Goal: Task Accomplishment & Management: Manage account settings

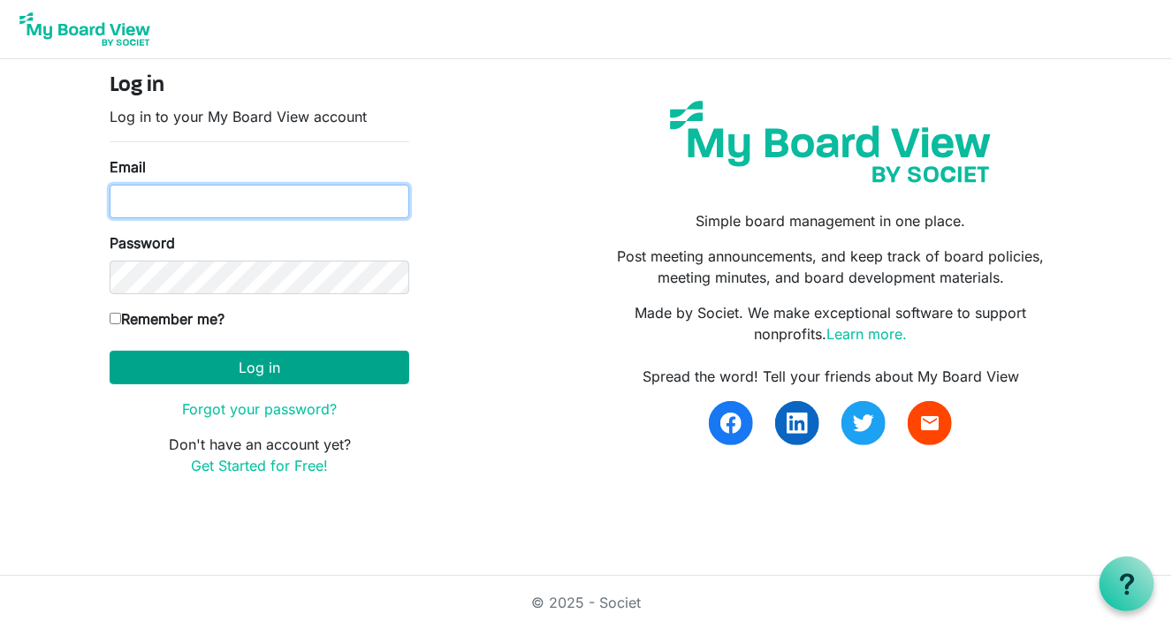
type input "jamespl1@aol.com"
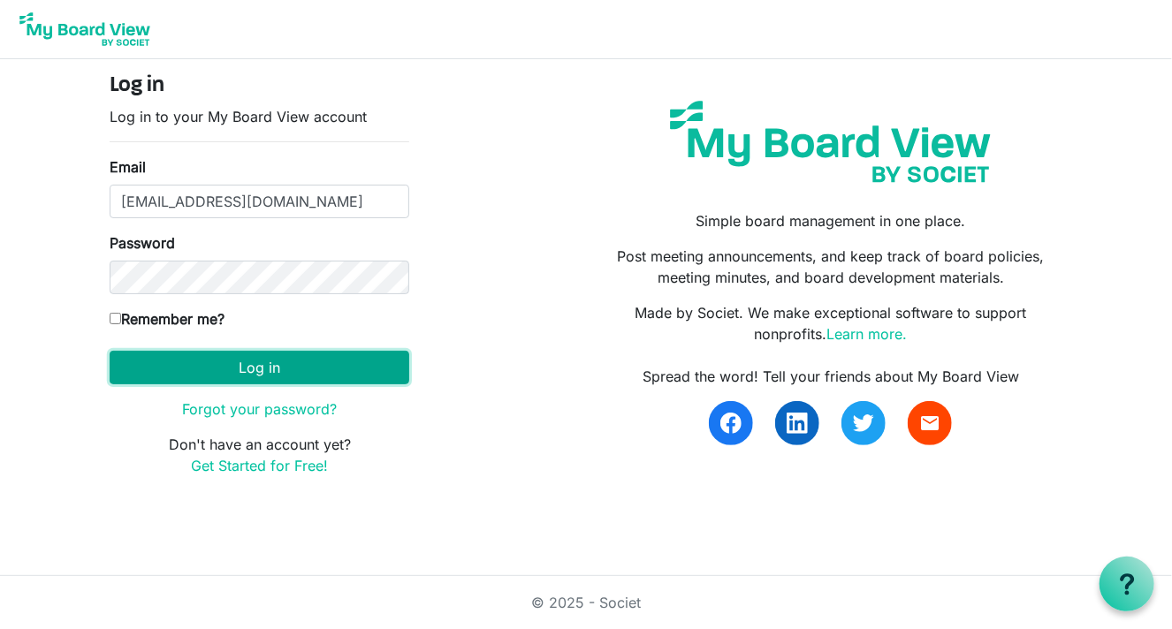
click at [201, 361] on button "Log in" at bounding box center [260, 368] width 300 height 34
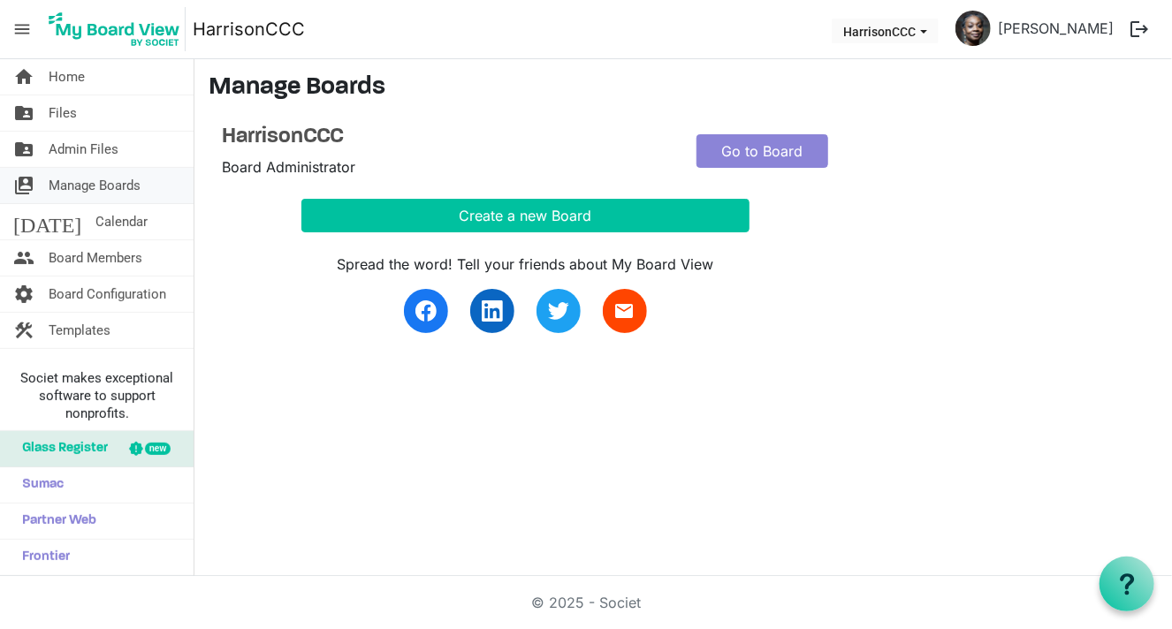
click at [125, 196] on span "Manage Boards" at bounding box center [95, 185] width 92 height 35
click at [138, 190] on span "Manage Boards" at bounding box center [95, 185] width 92 height 35
click at [739, 154] on link "Go to Board" at bounding box center [762, 151] width 132 height 34
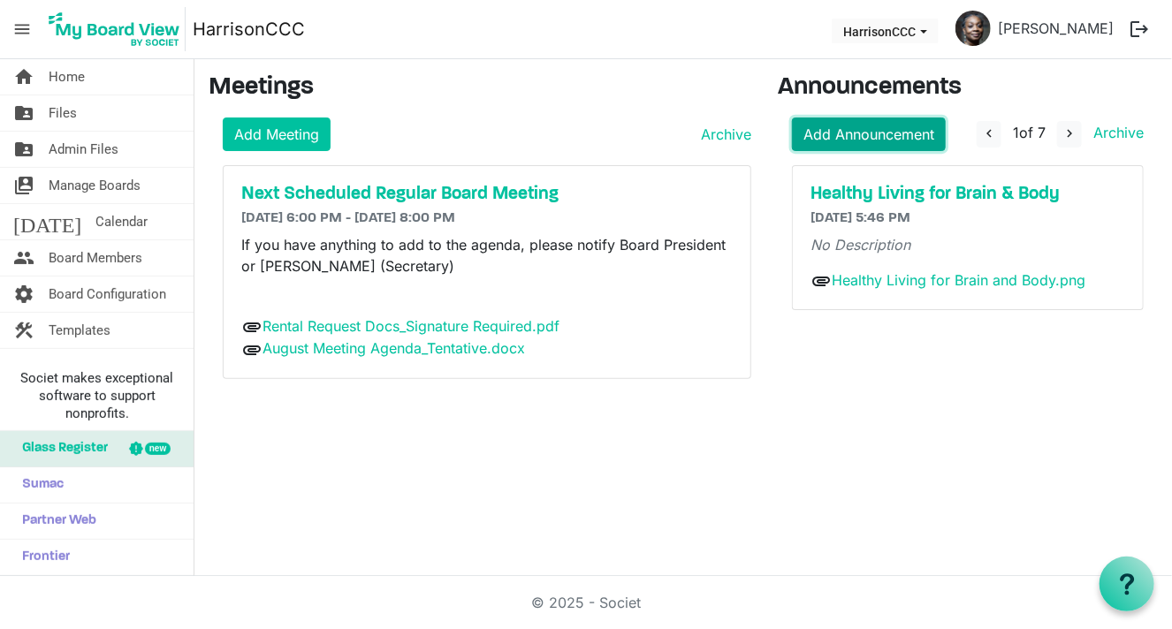
click at [863, 143] on link "Add Announcement" at bounding box center [869, 135] width 154 height 34
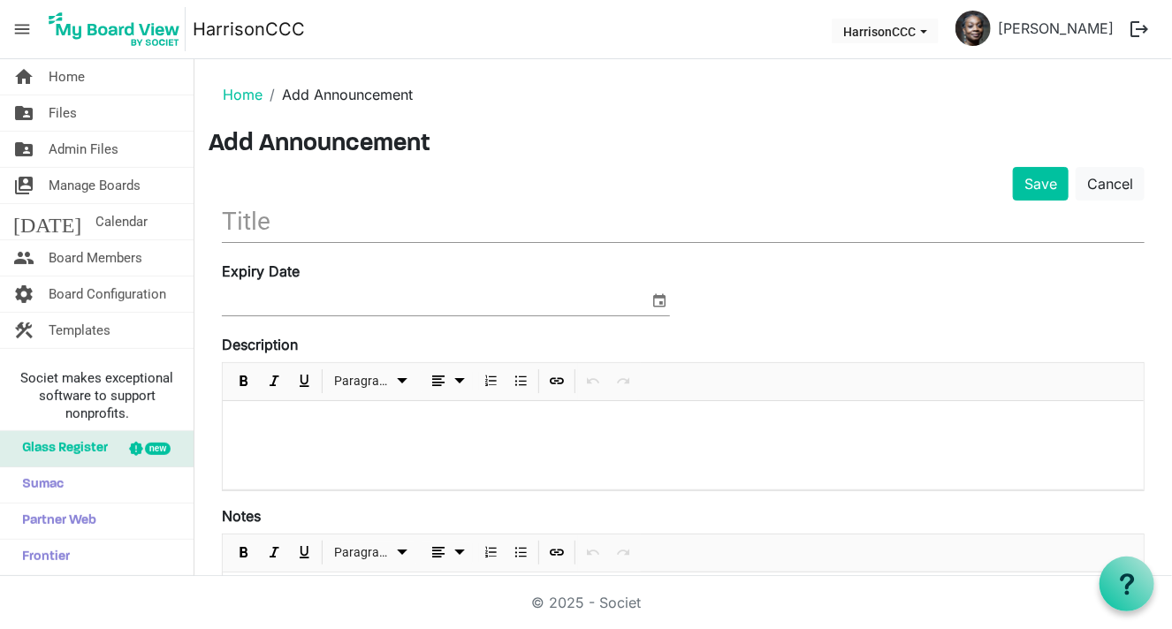
click at [300, 223] on input "text" at bounding box center [683, 222] width 923 height 42
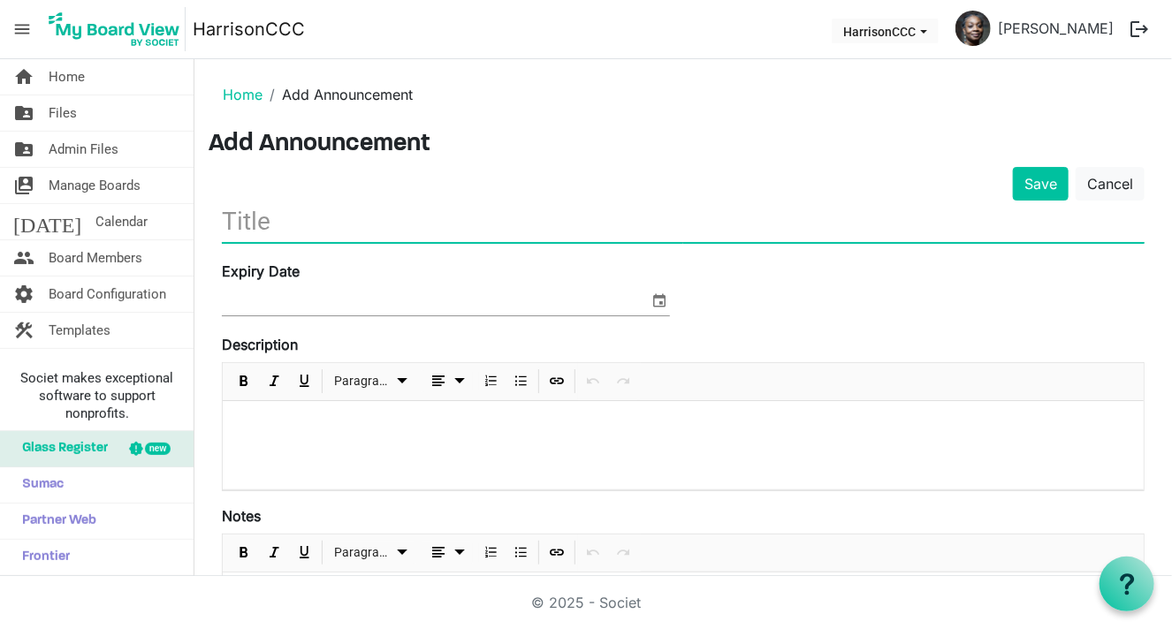
type input "Fundraising Committee Meeting"
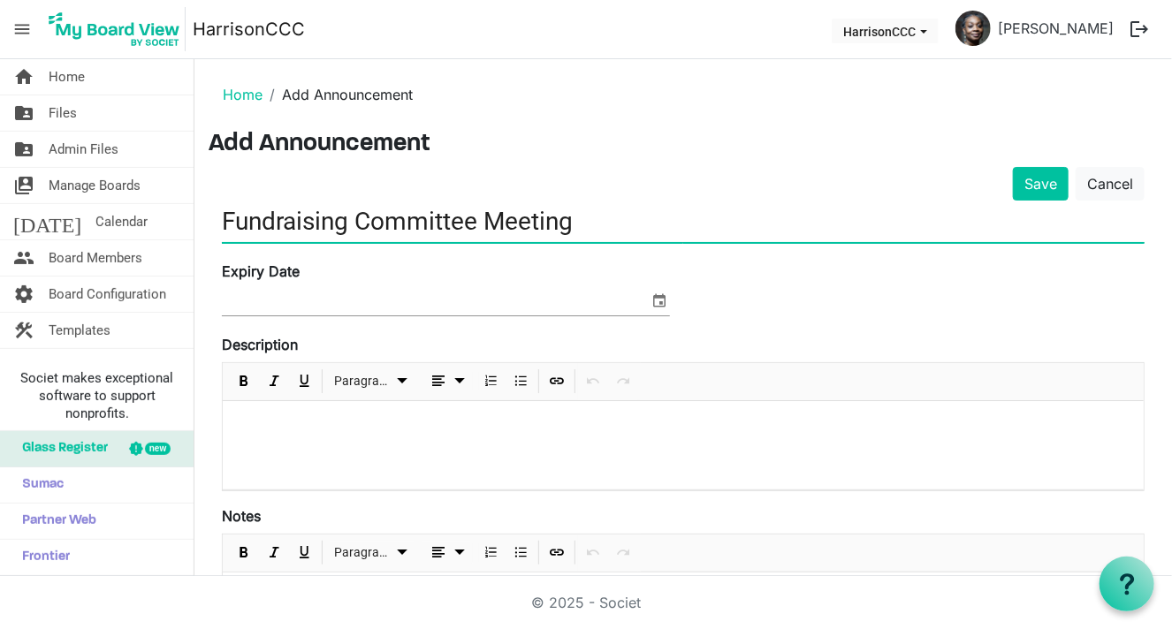
click at [658, 305] on span "select" at bounding box center [659, 300] width 21 height 23
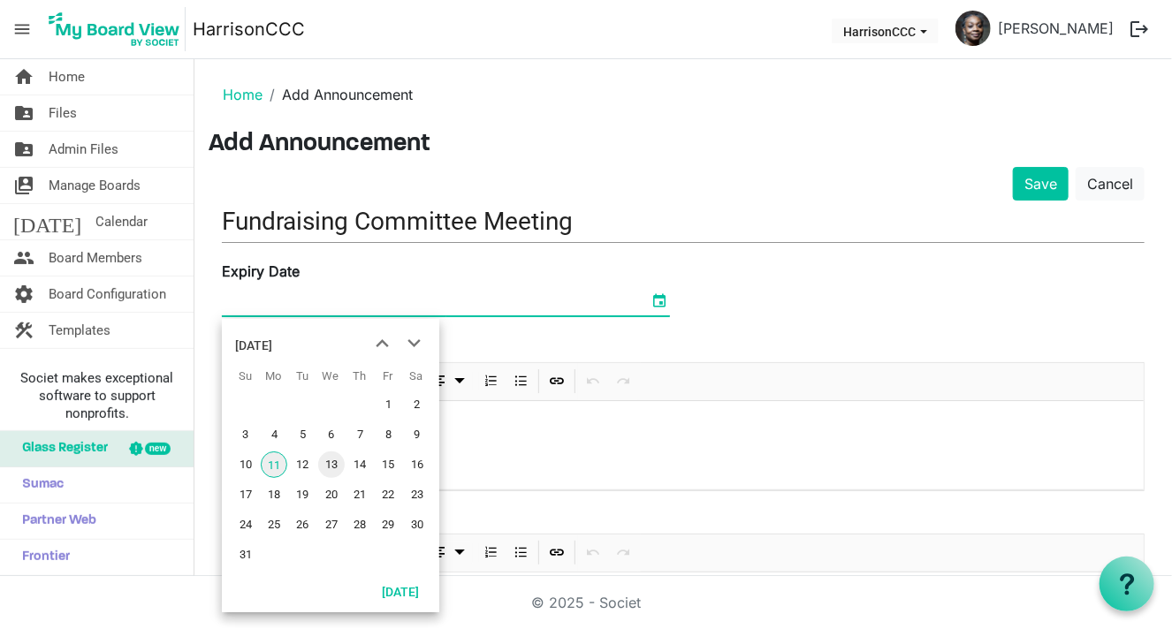
click at [324, 467] on span "13" at bounding box center [331, 465] width 27 height 27
type input "[DATE]"
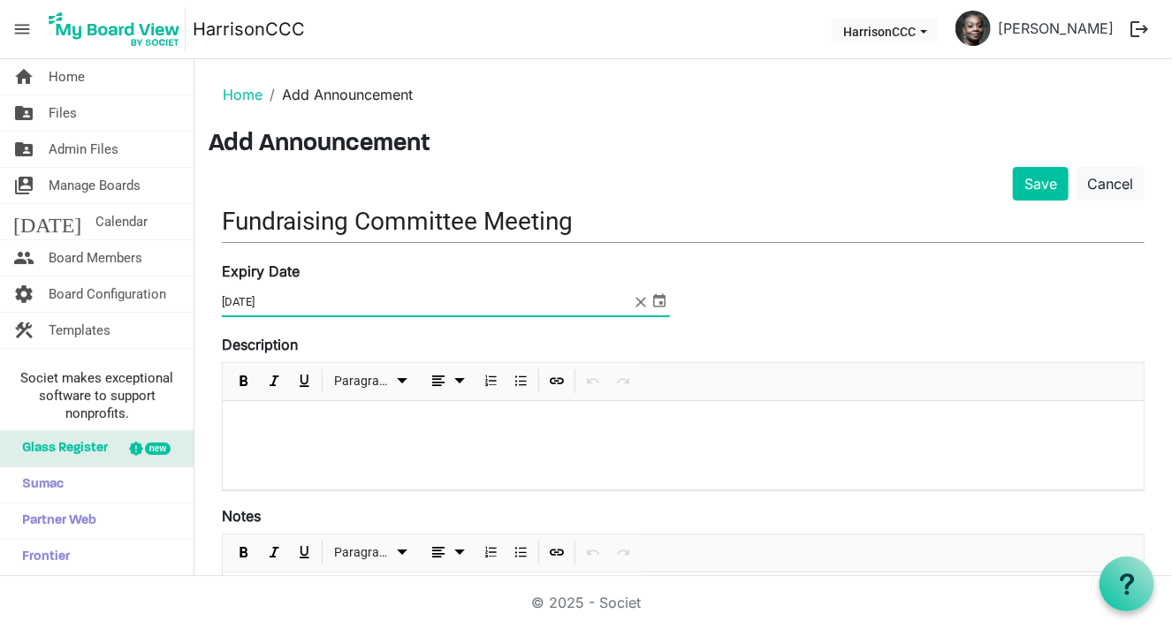
click at [328, 449] on div at bounding box center [683, 445] width 921 height 88
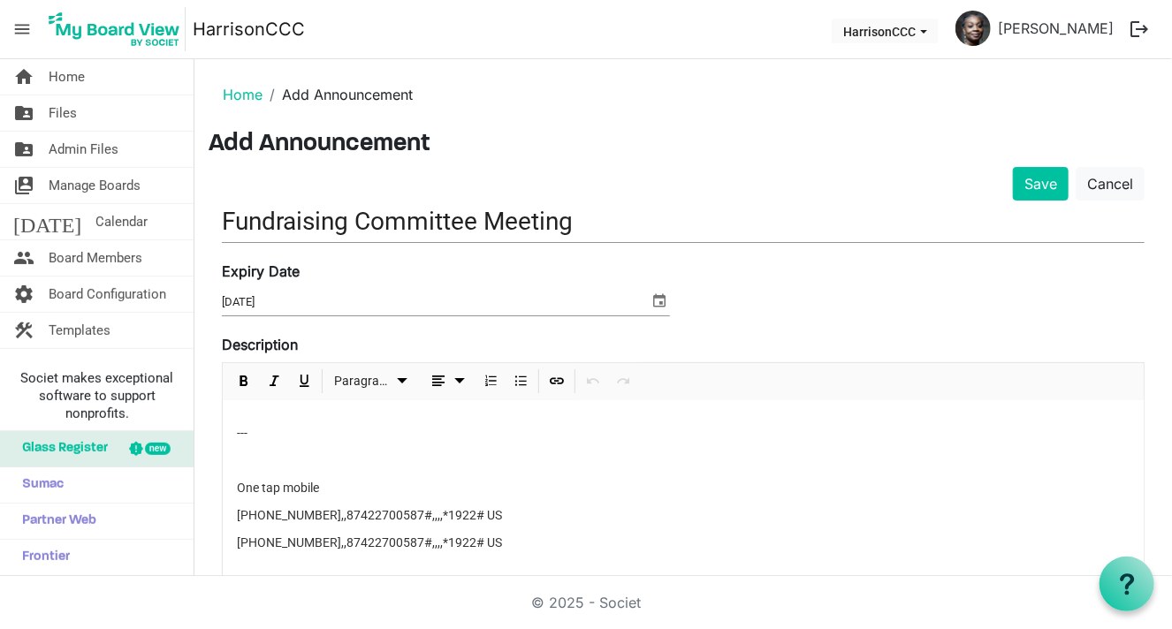
scroll to position [276, 0]
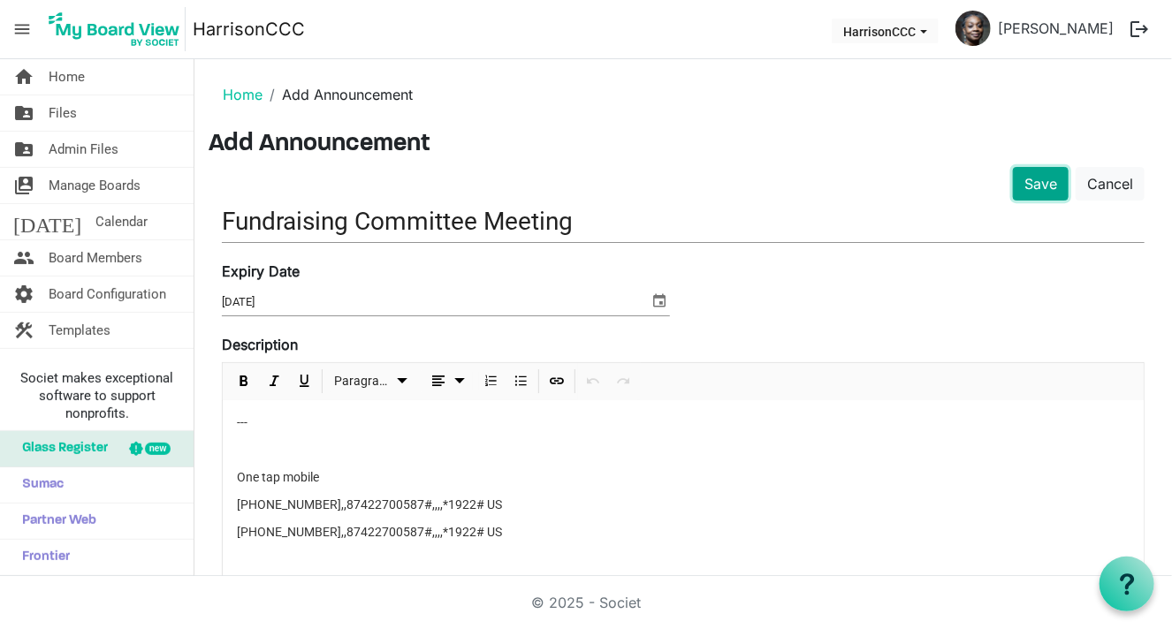
click at [1029, 182] on button "Save" at bounding box center [1041, 184] width 56 height 34
click at [1015, 186] on button "Save" at bounding box center [1041, 184] width 56 height 34
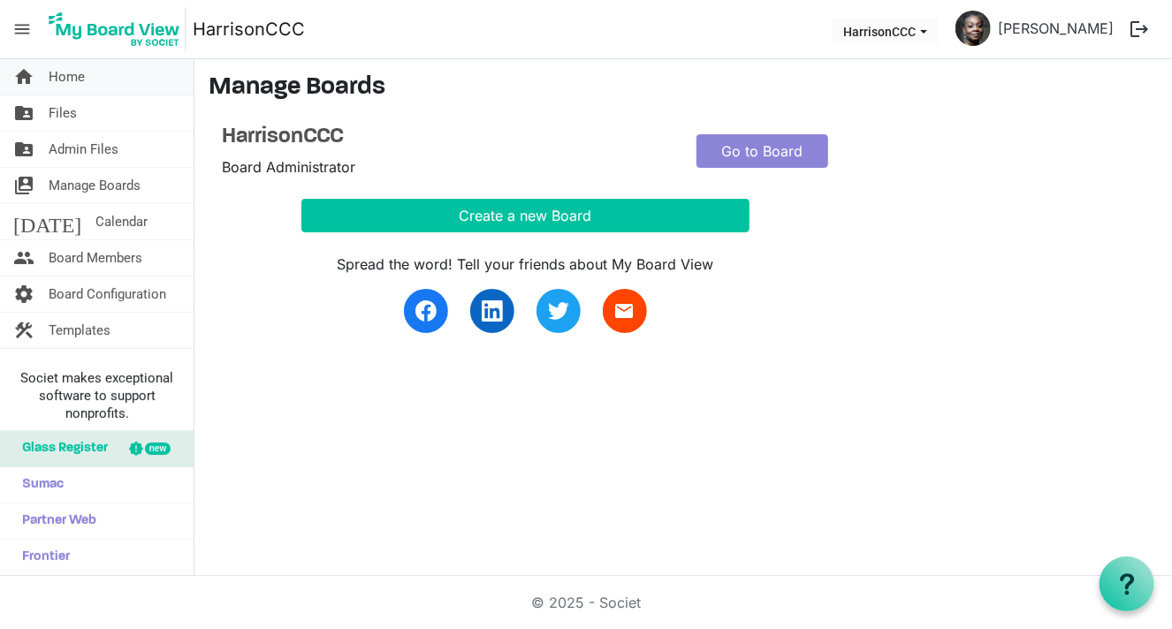
click at [94, 83] on link "home Home" at bounding box center [97, 76] width 194 height 35
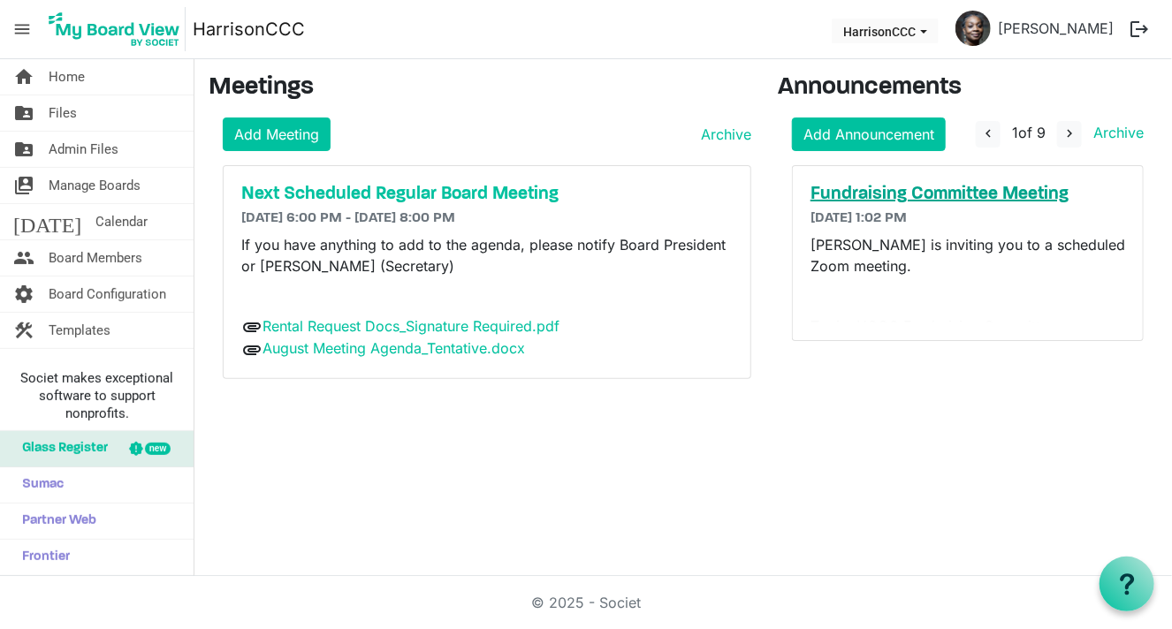
click at [834, 198] on h5 "Fundraising Committee Meeting" at bounding box center [967, 194] width 315 height 21
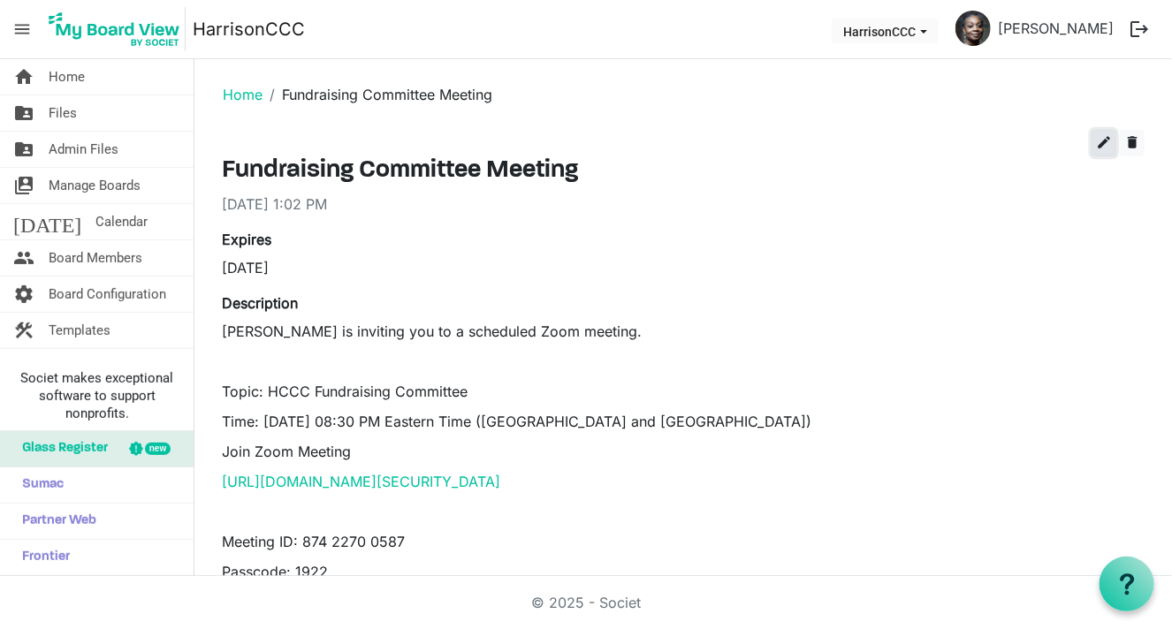
click at [1096, 145] on span "edit" at bounding box center [1104, 142] width 16 height 16
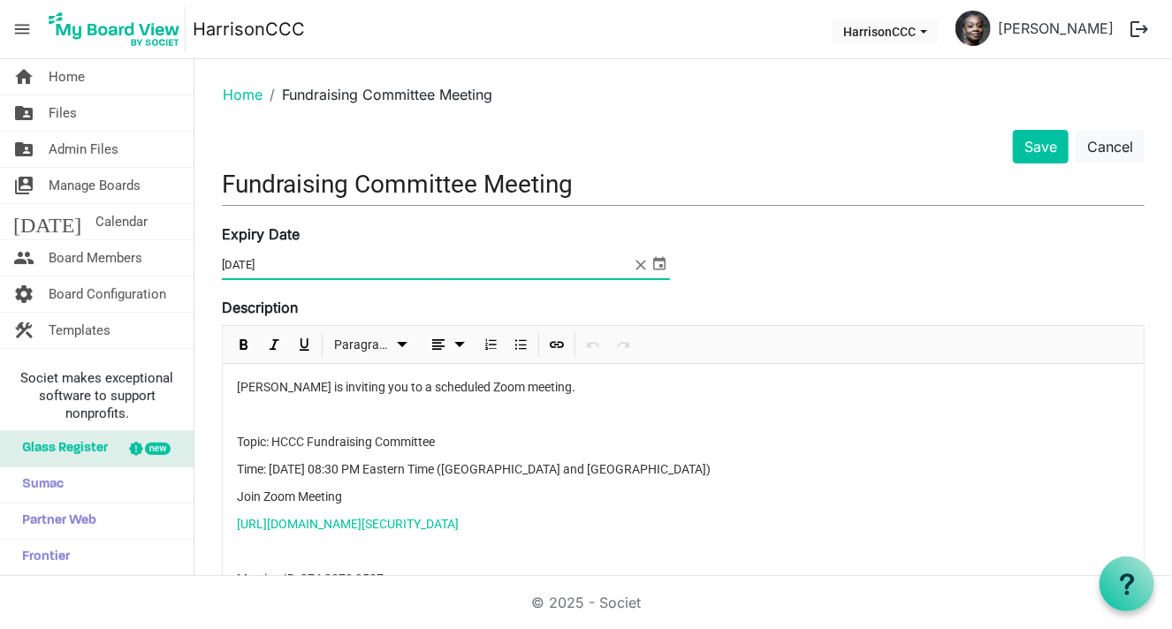
click at [245, 267] on input "8/13/2025" at bounding box center [427, 265] width 410 height 27
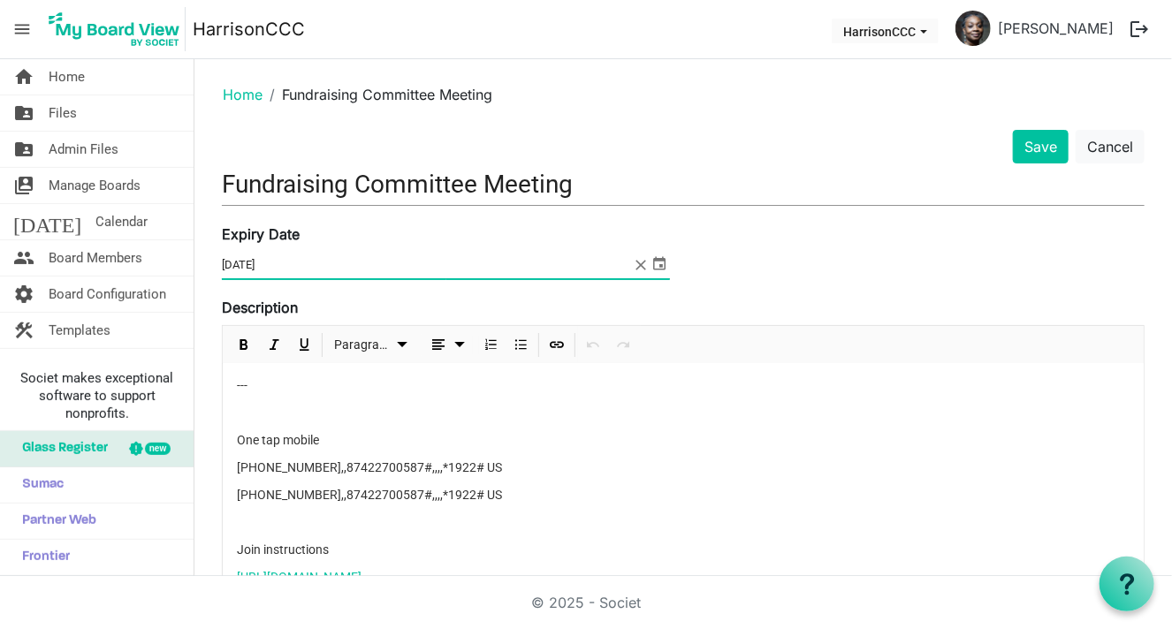
click at [372, 190] on input "Fundraising Committee Meeting" at bounding box center [683, 185] width 923 height 42
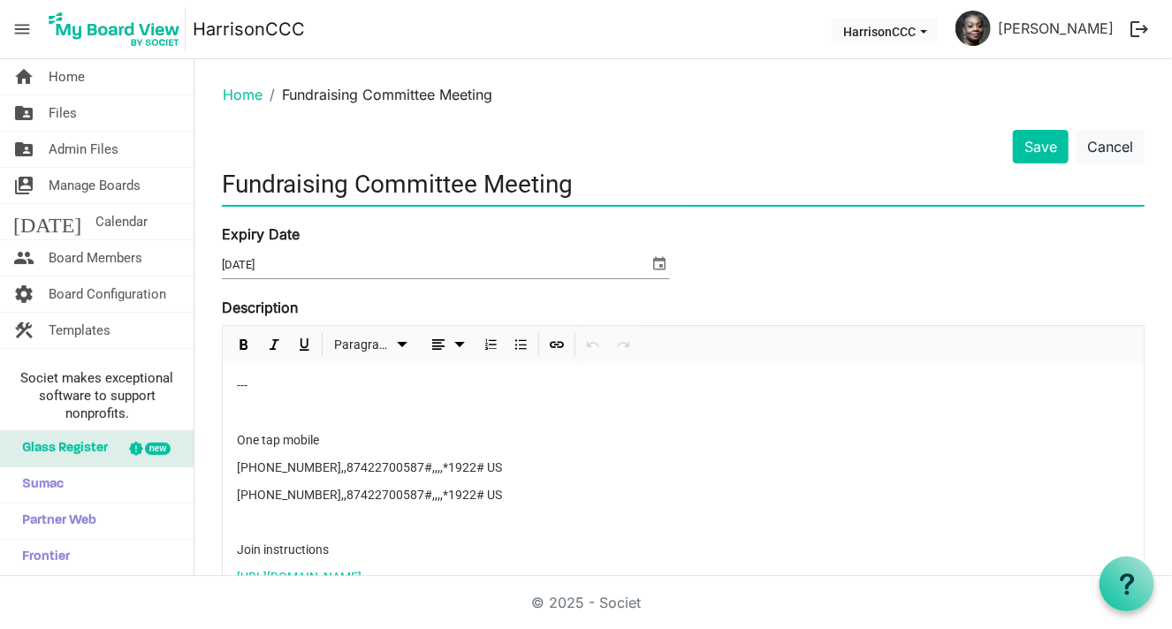
click at [222, 261] on input "8/13/2025" at bounding box center [435, 265] width 427 height 27
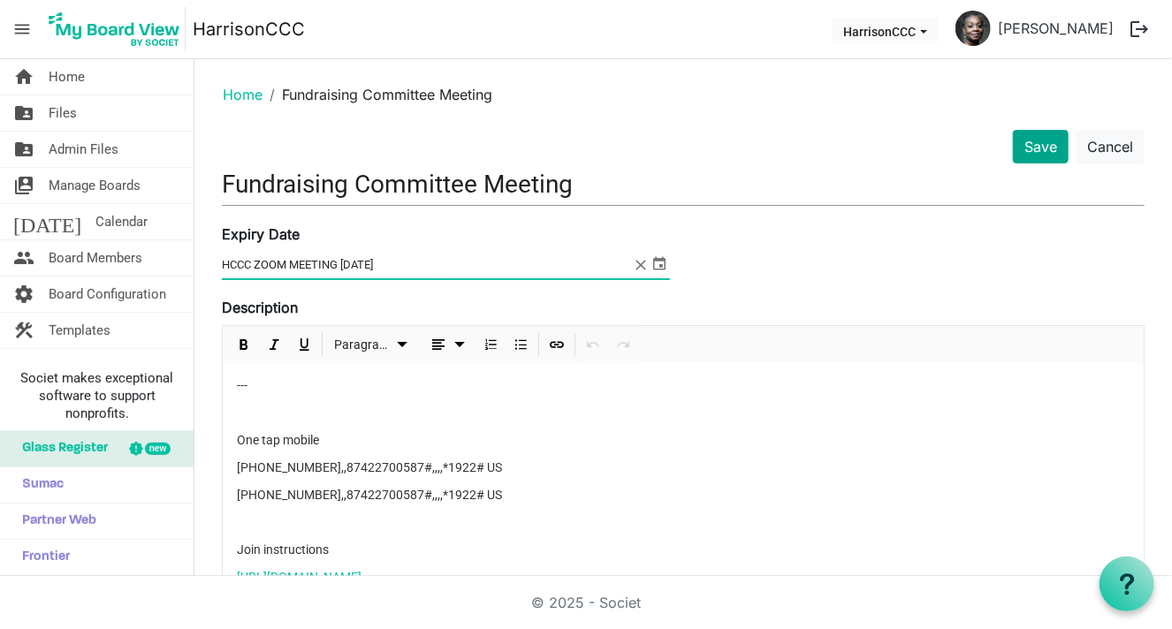
type input "HCCC ZOOM MEETING 8/13/2025"
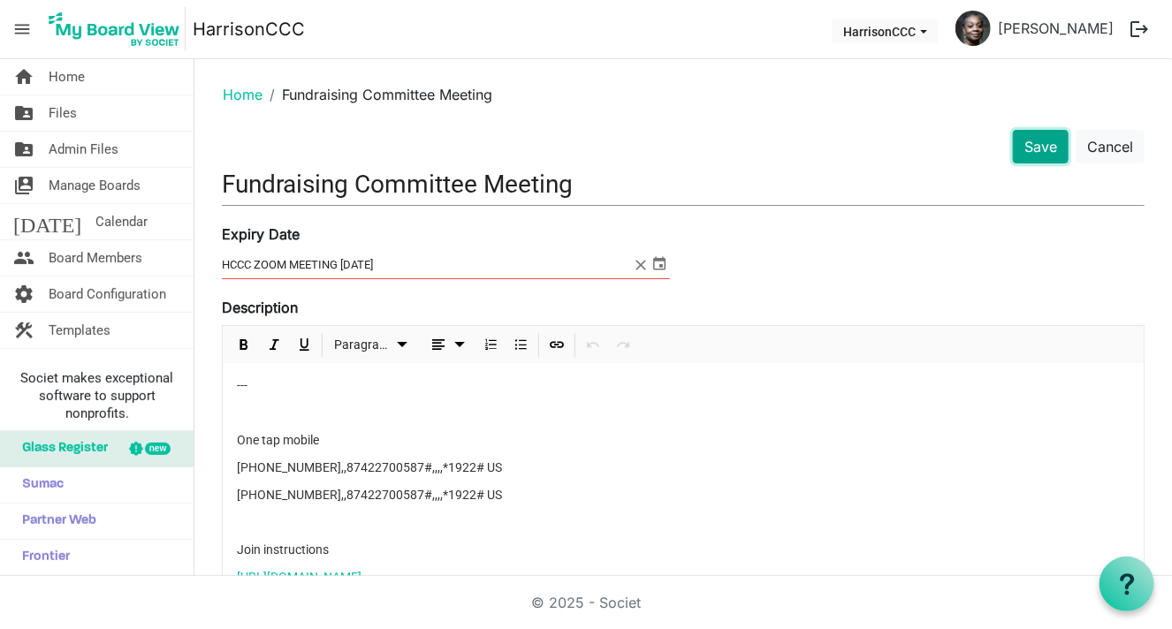
click at [1028, 155] on button "Save" at bounding box center [1041, 147] width 56 height 34
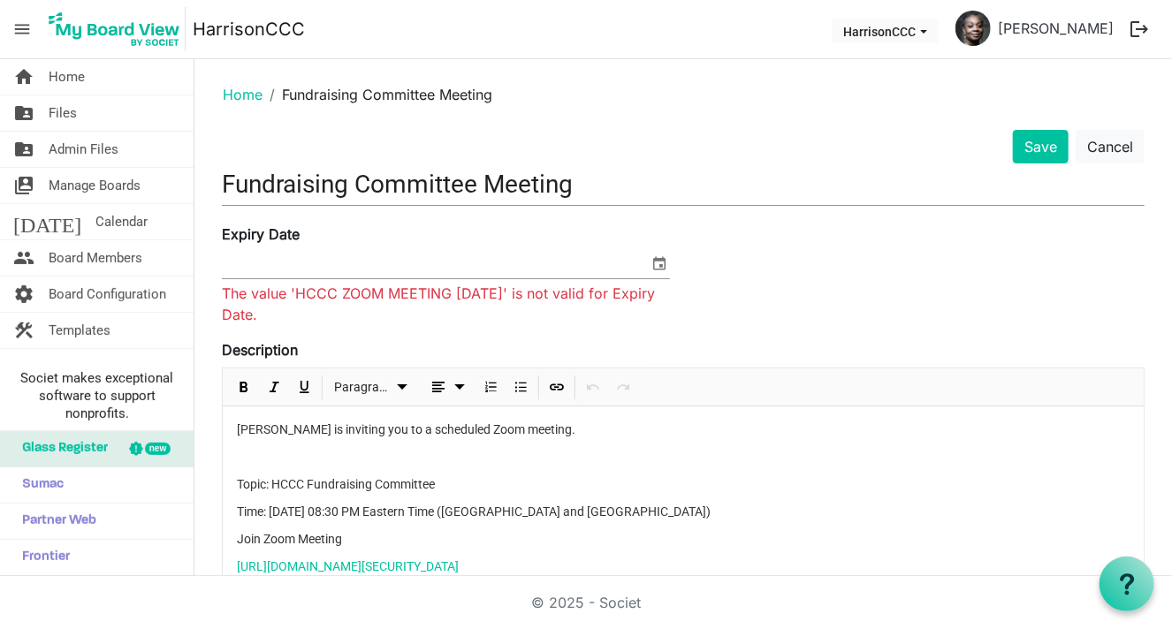
click at [354, 301] on div "Expiry Date The value 'HCCC ZOOM MEETING 8/13/2025' is not valid for Expiry Dat…" at bounding box center [446, 275] width 475 height 102
drag, startPoint x: 453, startPoint y: 292, endPoint x: 209, endPoint y: 293, distance: 243.1
click at [209, 293] on div "Expiry Date The value 'HCCC ZOOM MEETING 8/13/2025' is not valid for Expiry Dat…" at bounding box center [446, 275] width 475 height 102
click at [538, 286] on span "The value 'HCCC ZOOM MEETING 8/13/2025' is not valid for Expiry Date." at bounding box center [438, 304] width 433 height 39
click at [510, 274] on input at bounding box center [435, 265] width 427 height 27
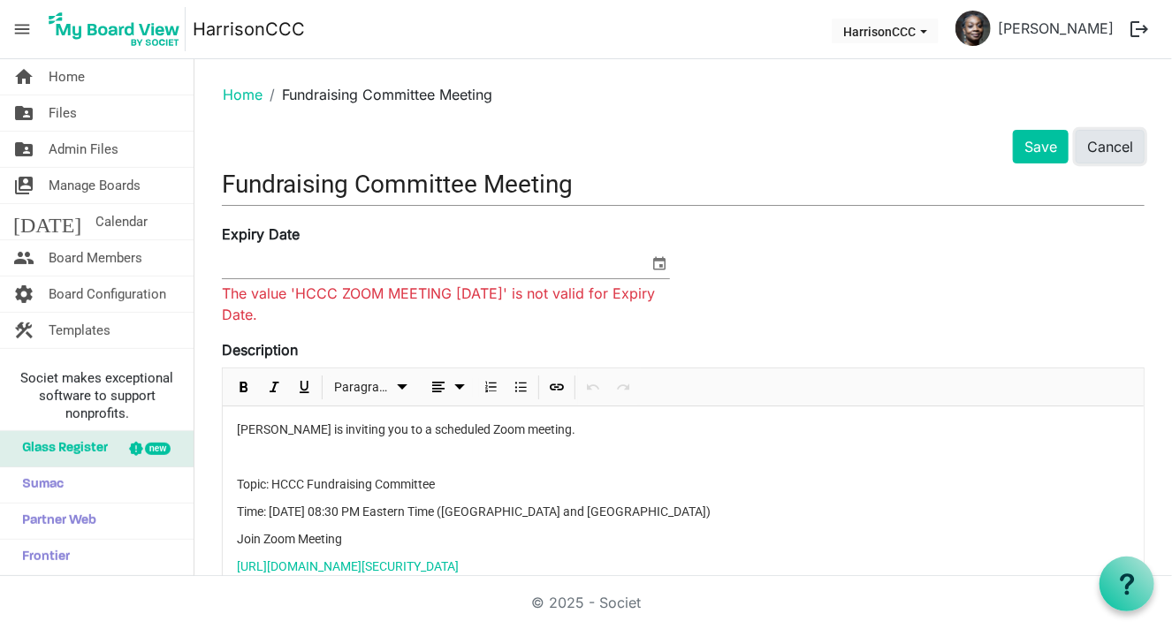
click at [1099, 151] on button "Cancel" at bounding box center [1110, 147] width 69 height 34
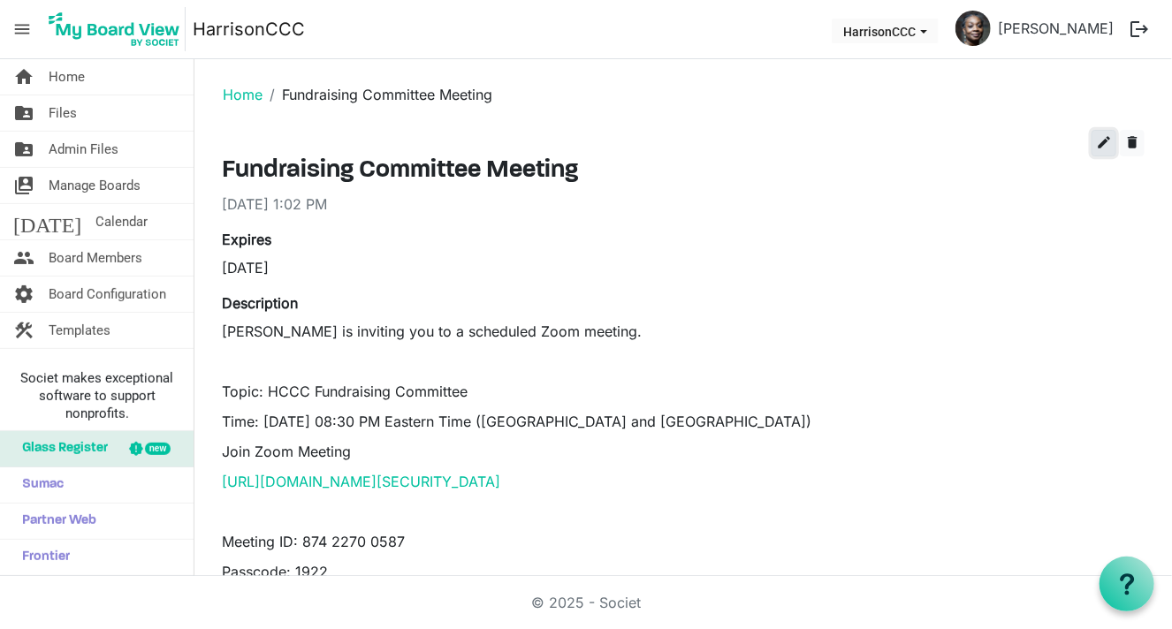
click at [1099, 139] on span "edit" at bounding box center [1104, 142] width 16 height 16
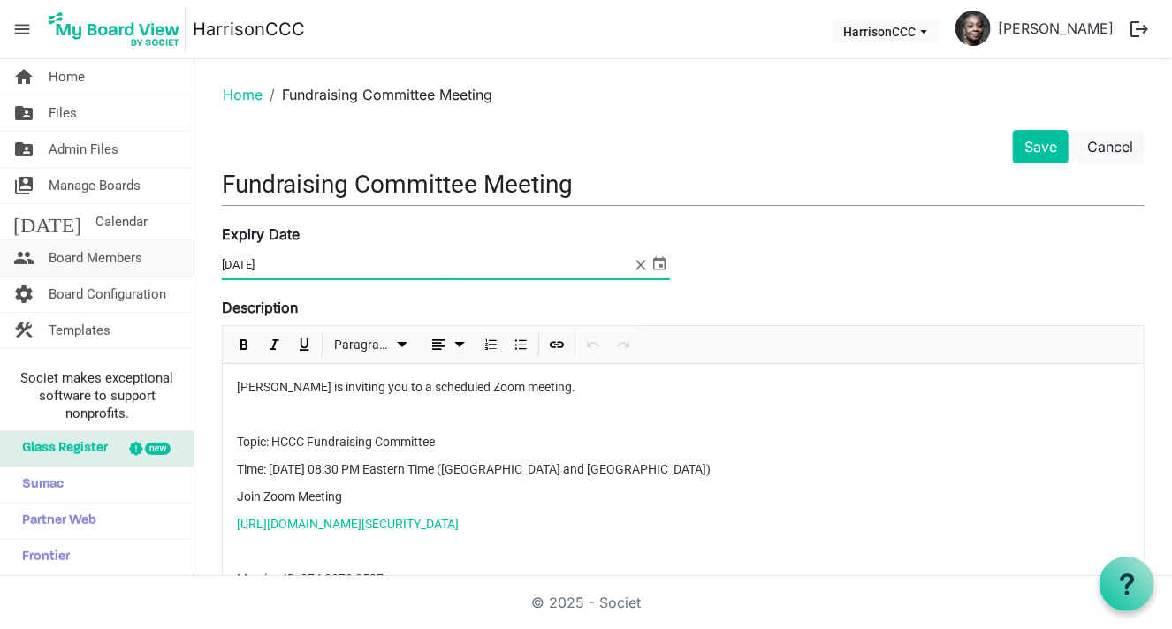
drag, startPoint x: 274, startPoint y: 264, endPoint x: 175, endPoint y: 260, distance: 99.1
click at [175, 260] on div "home Home folder_shared Files folder_shared Admin Files switch_account Manage B…" at bounding box center [586, 317] width 1172 height 517
click at [1039, 164] on input "Fundraising Committee Meeting" at bounding box center [683, 185] width 923 height 42
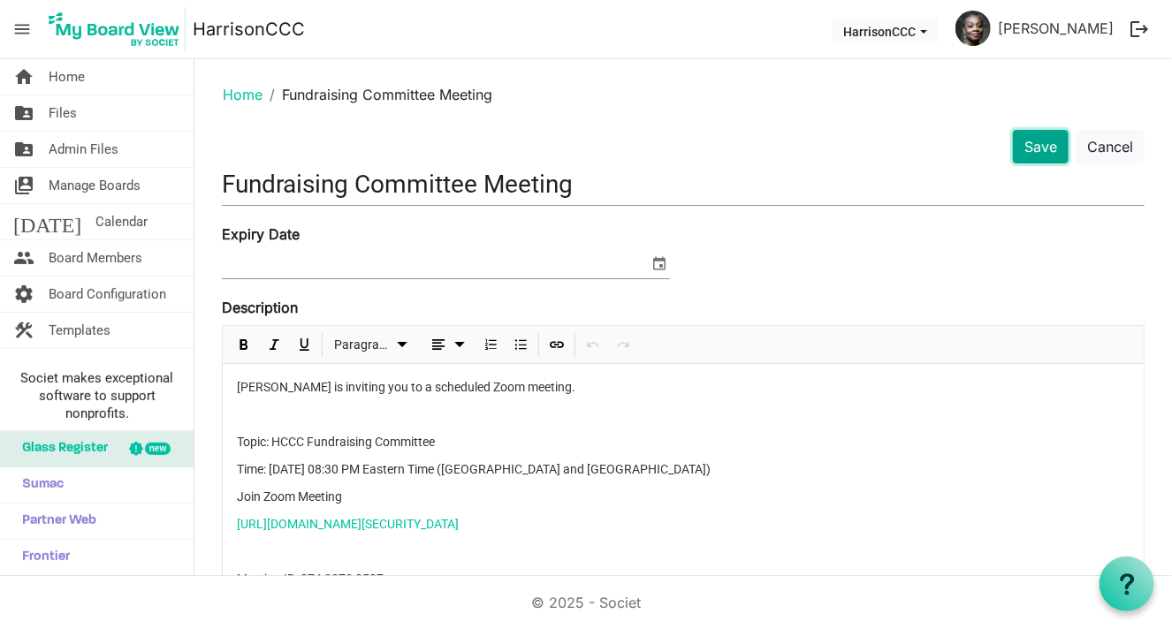
drag, startPoint x: 1033, startPoint y: 155, endPoint x: 1013, endPoint y: 165, distance: 22.9
click at [1032, 155] on button "Save" at bounding box center [1041, 147] width 56 height 34
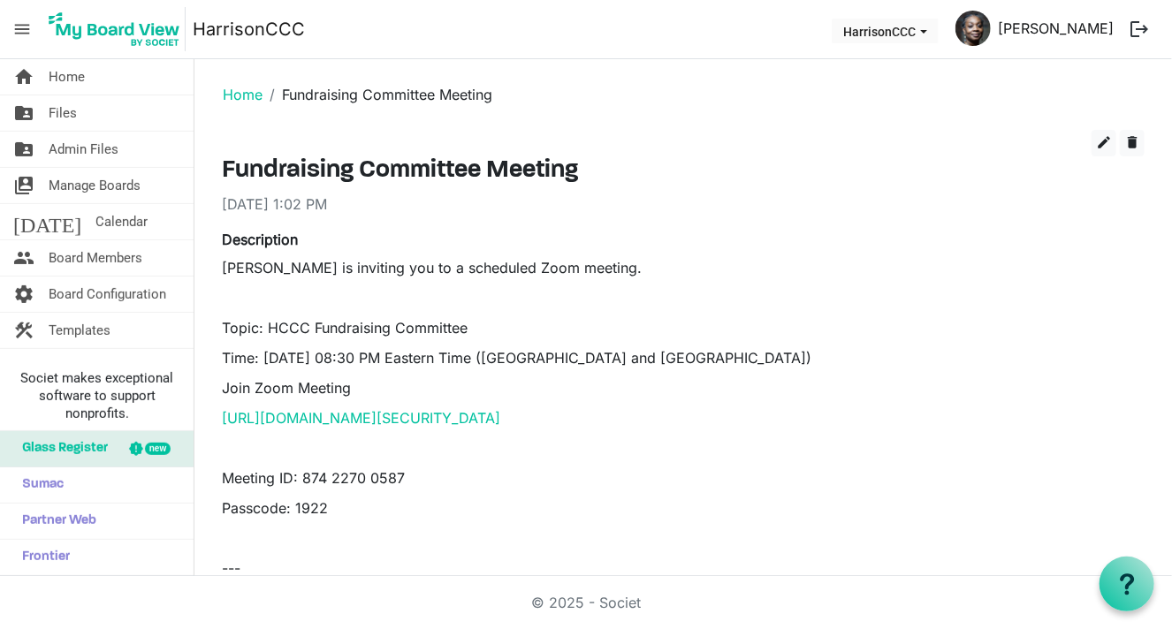
click at [1059, 23] on link "[PERSON_NAME]" at bounding box center [1056, 28] width 130 height 35
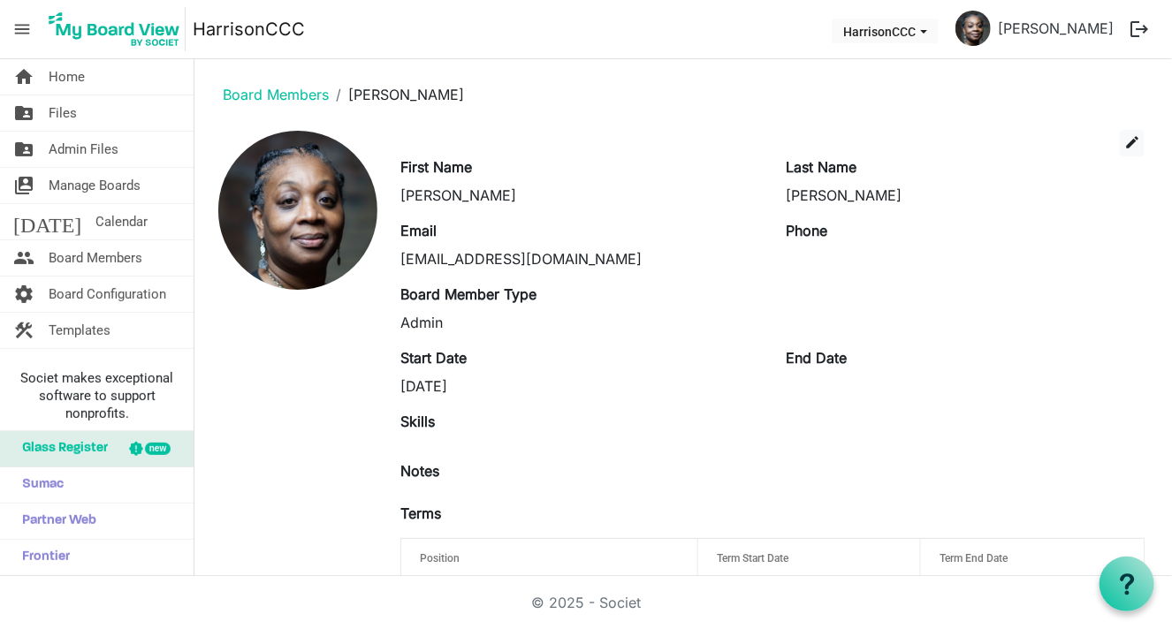
click at [991, 34] on img at bounding box center [972, 28] width 35 height 35
click at [1121, 24] on link "[PERSON_NAME]" at bounding box center [1056, 28] width 130 height 35
click at [1138, 27] on button "logout" at bounding box center [1139, 29] width 37 height 37
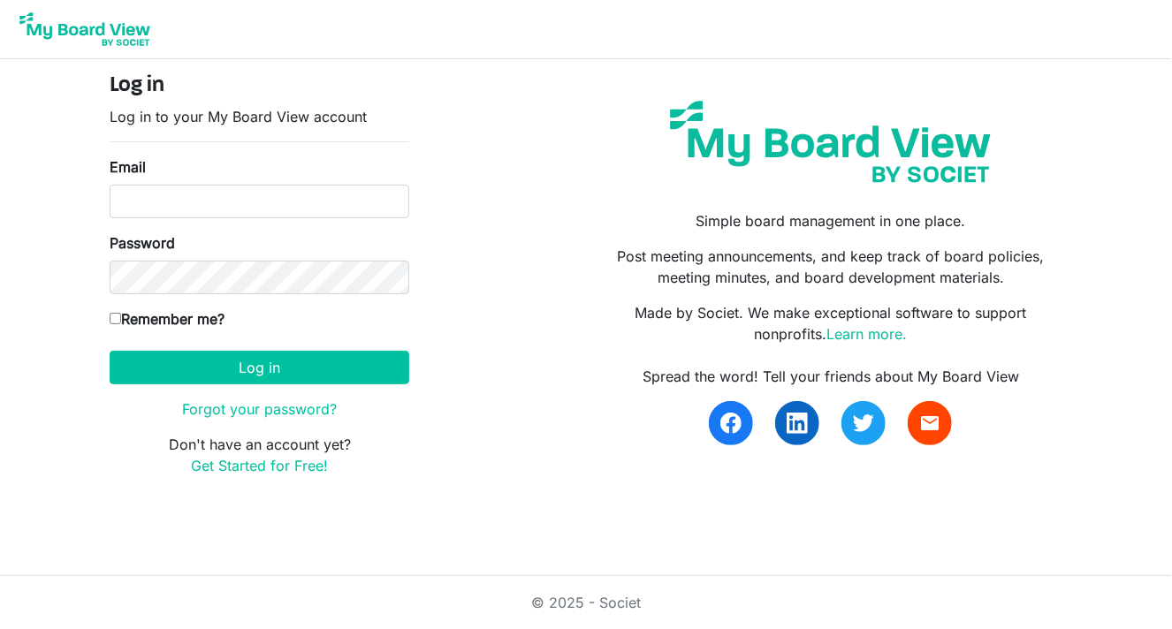
click at [1142, 27] on nav at bounding box center [586, 29] width 1172 height 59
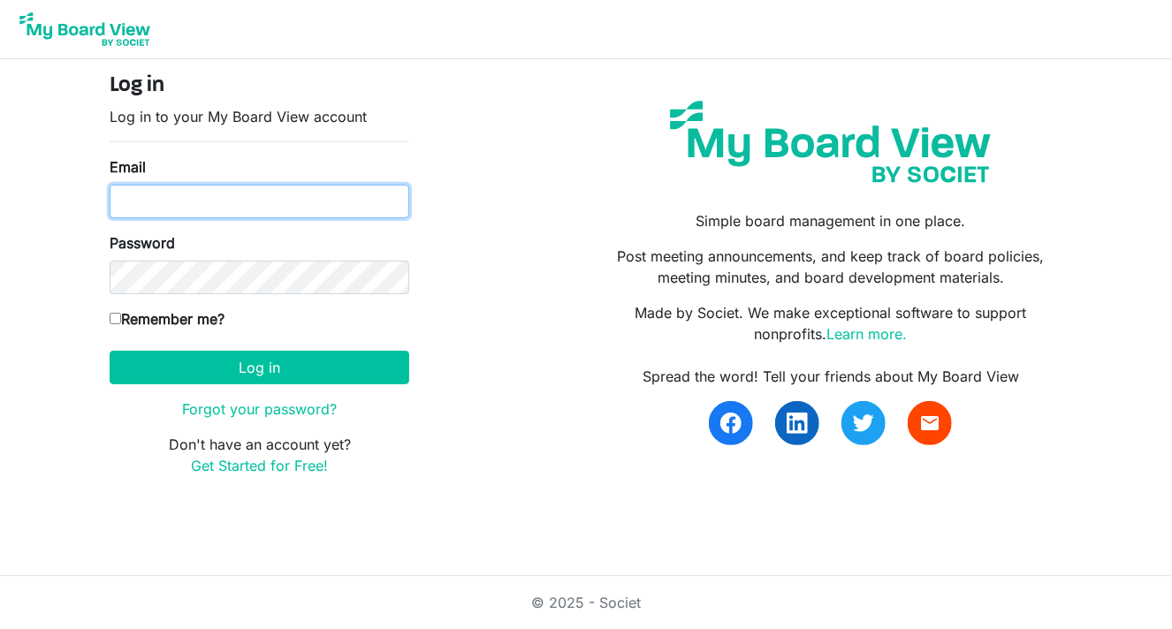
type input "[EMAIL_ADDRESS][DOMAIN_NAME]"
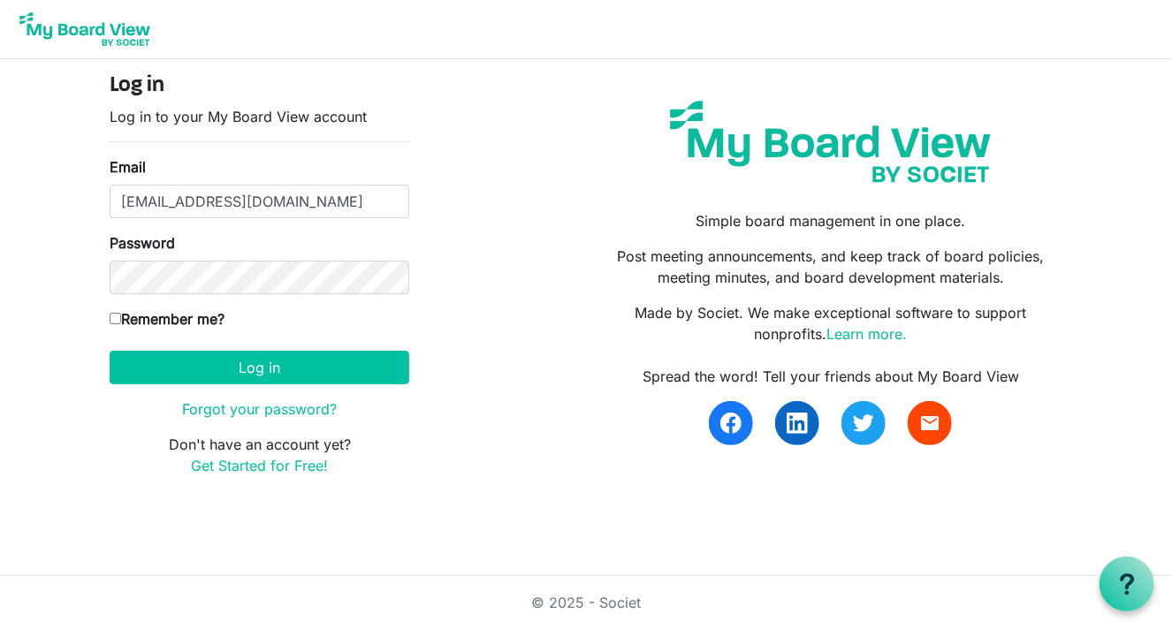
click at [114, 316] on input "Remember me?" at bounding box center [115, 318] width 11 height 11
checkbox input "true"
